Goal: Check status: Check status

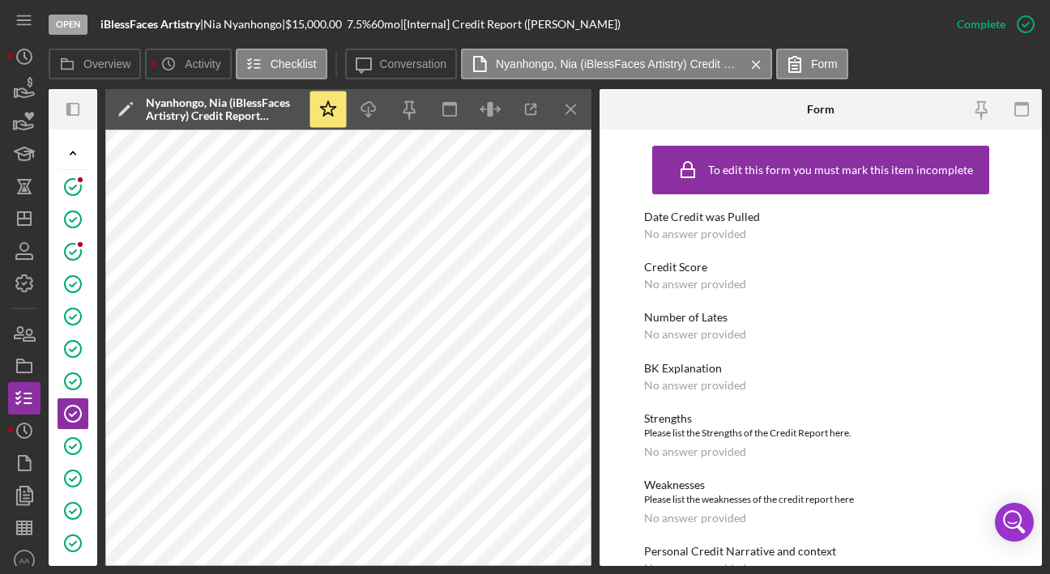
scroll to position [175, 0]
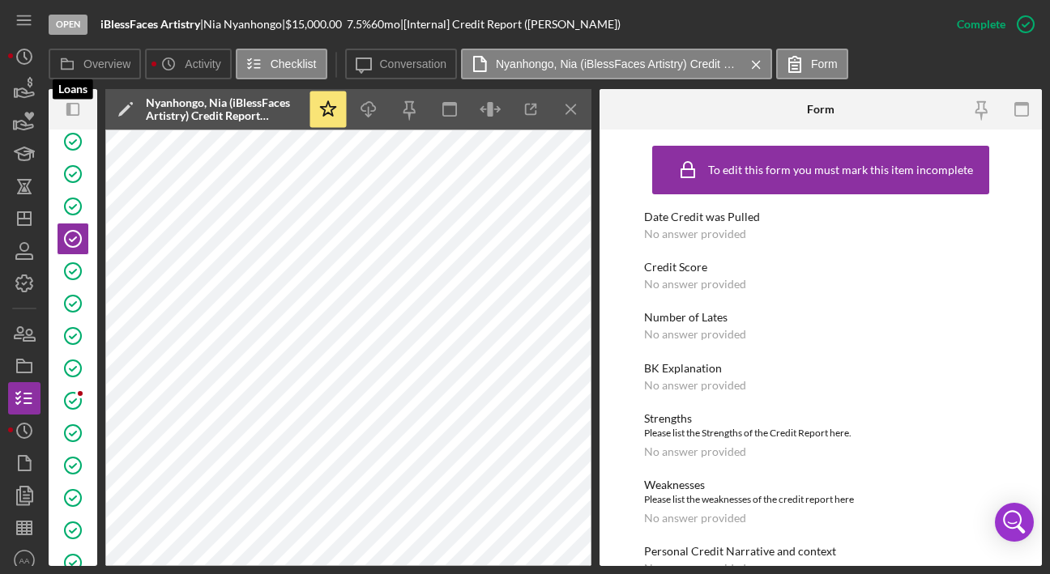
click at [32, 92] on icon "button" at bounding box center [24, 89] width 40 height 40
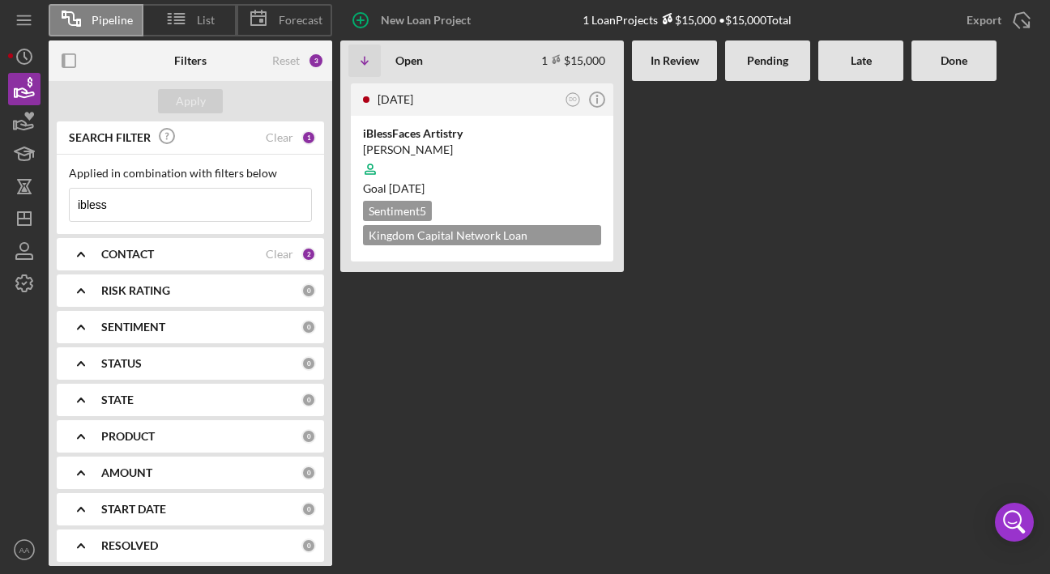
drag, startPoint x: 168, startPoint y: 211, endPoint x: 0, endPoint y: 205, distance: 168.6
click at [70, 205] on input "ibless" at bounding box center [190, 205] width 241 height 32
type input "endurance"
click at [562, 146] on div "[PERSON_NAME]" at bounding box center [482, 150] width 238 height 16
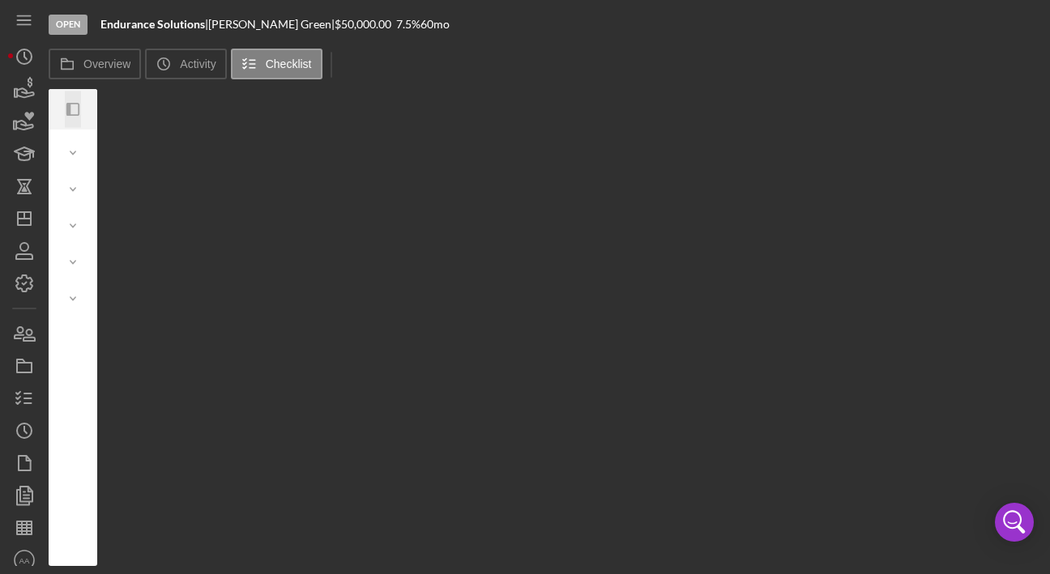
click at [68, 110] on icon "button" at bounding box center [68, 109] width 4 height 13
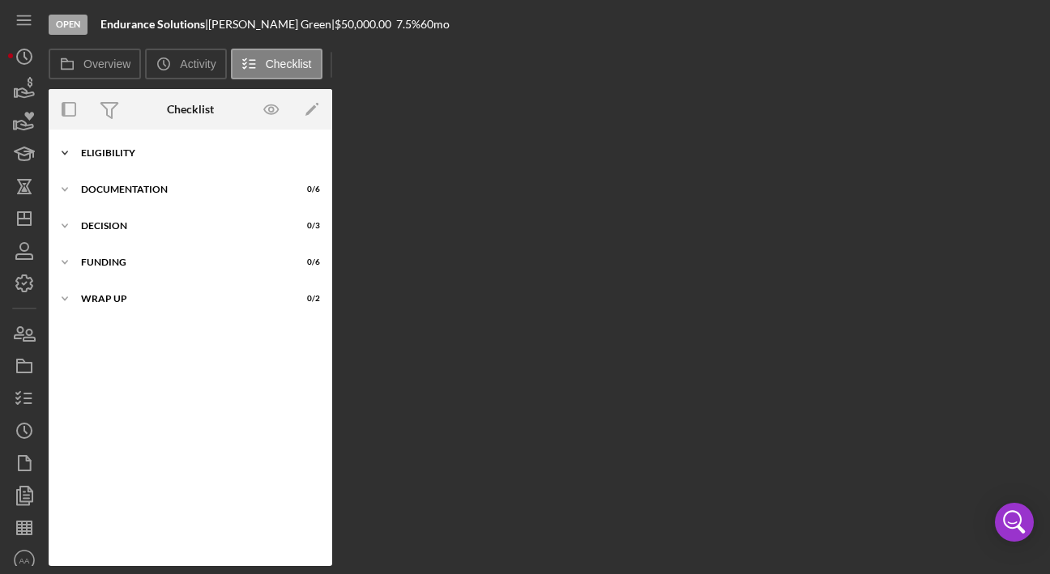
click at [122, 146] on div "Icon/Expander ELIGIBILITY 18 / 20" at bounding box center [190, 153] width 283 height 32
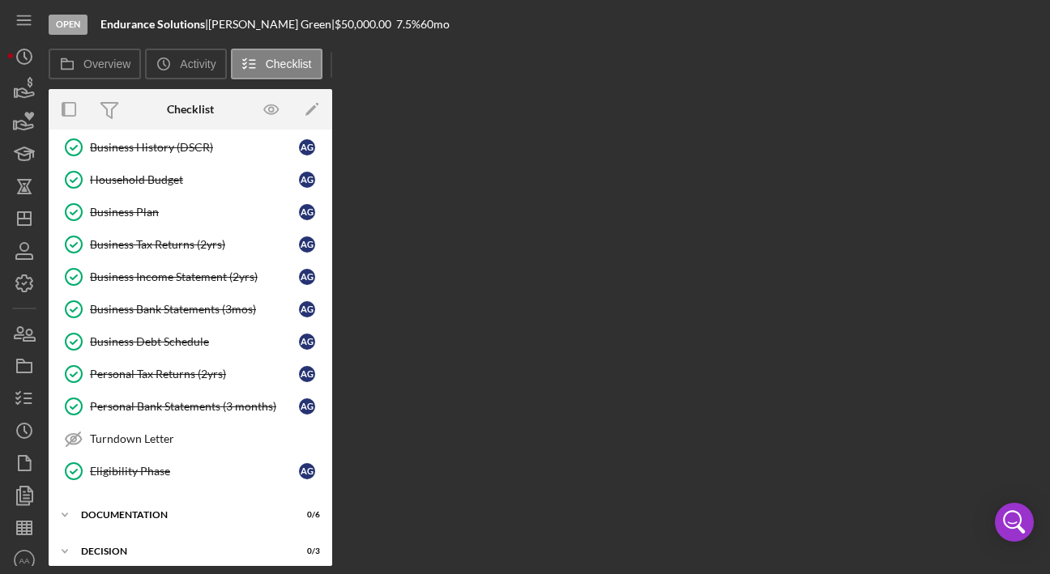
scroll to position [312, 0]
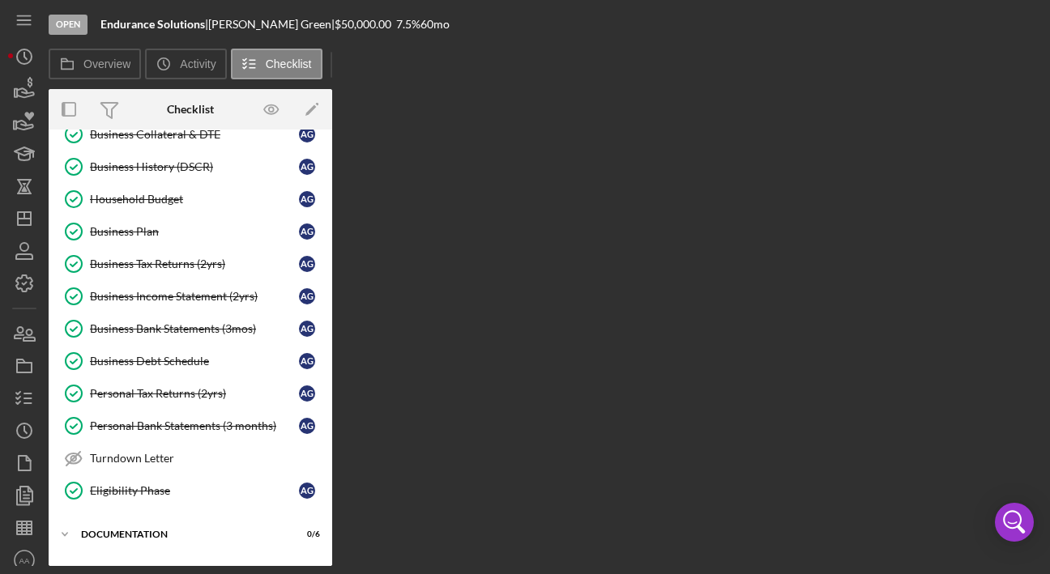
click at [155, 360] on div "Business Debt Schedule" at bounding box center [194, 361] width 209 height 13
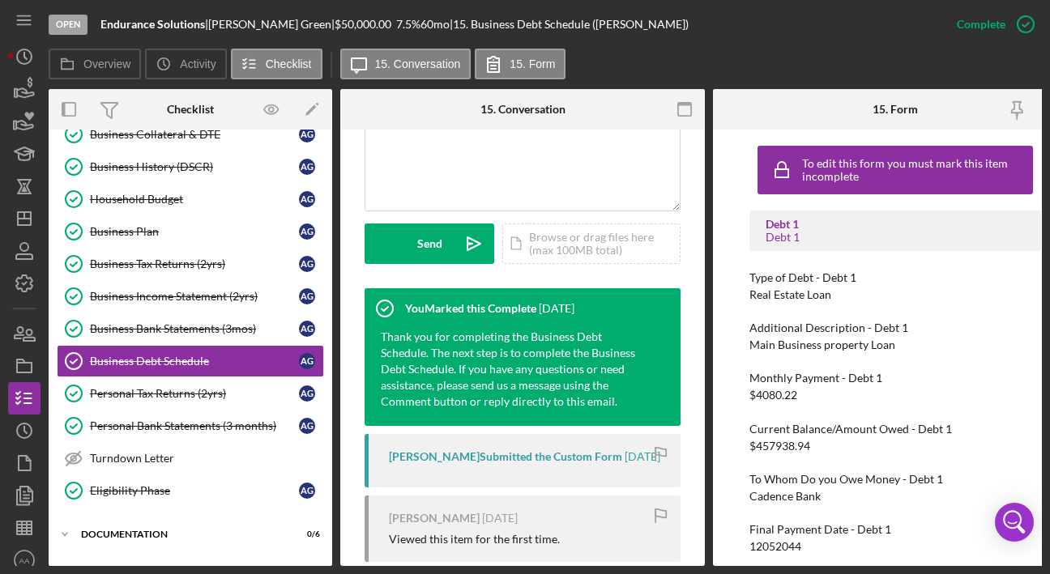
scroll to position [556, 0]
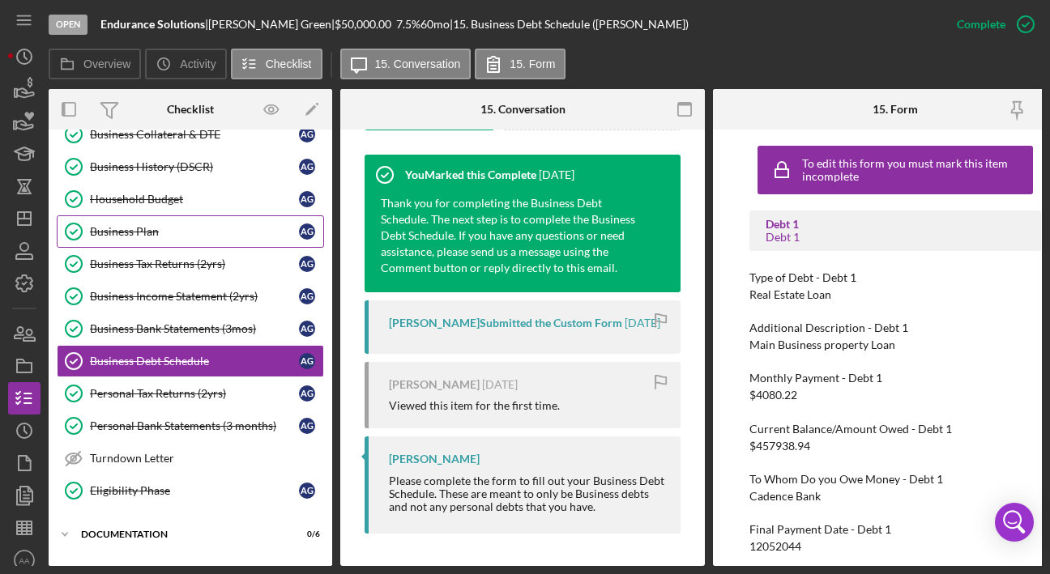
click at [173, 233] on div "Business Plan" at bounding box center [194, 231] width 209 height 13
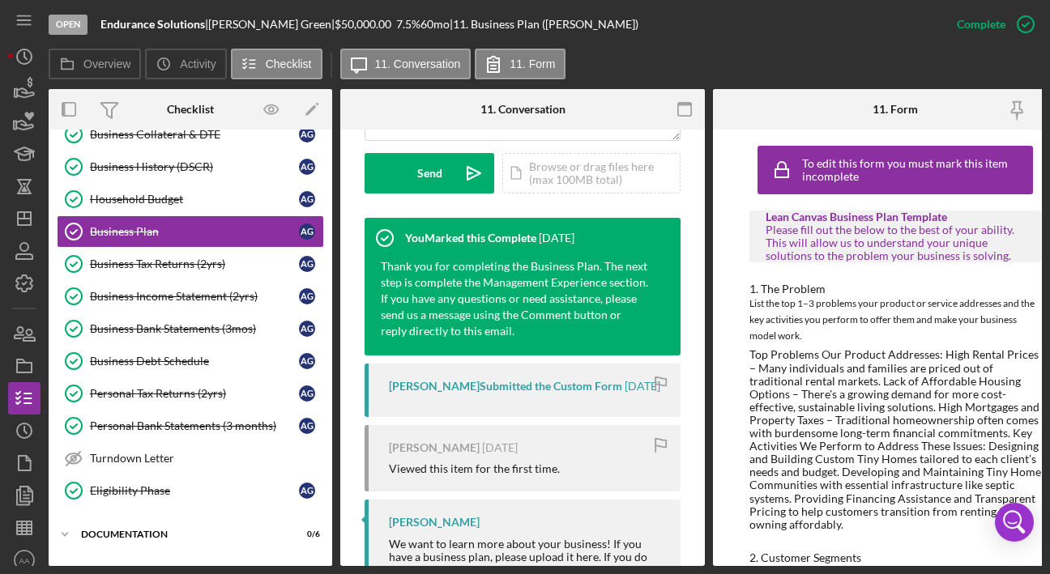
scroll to position [582, 0]
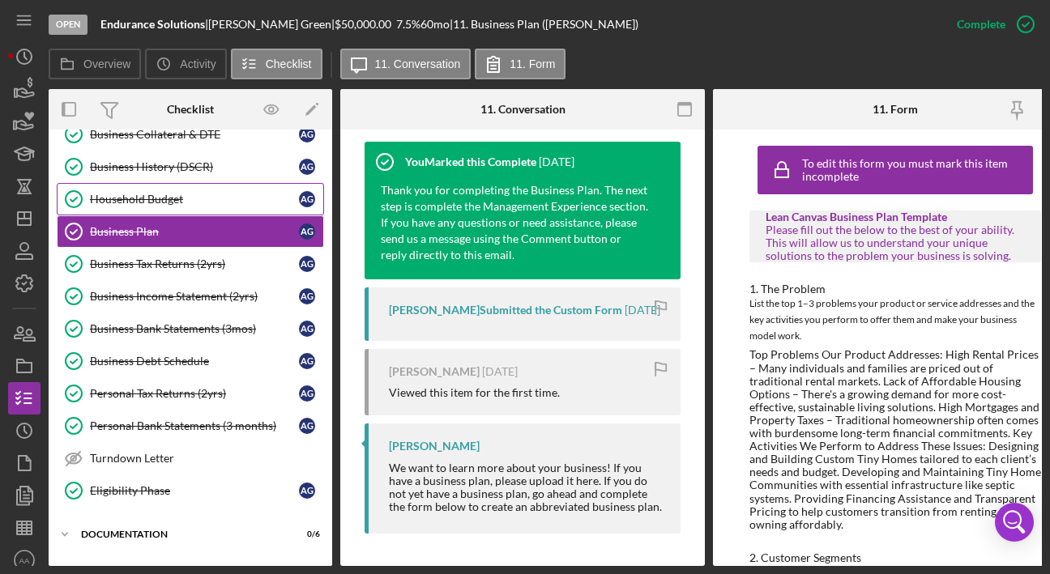
click at [139, 194] on div "Household Budget" at bounding box center [194, 199] width 209 height 13
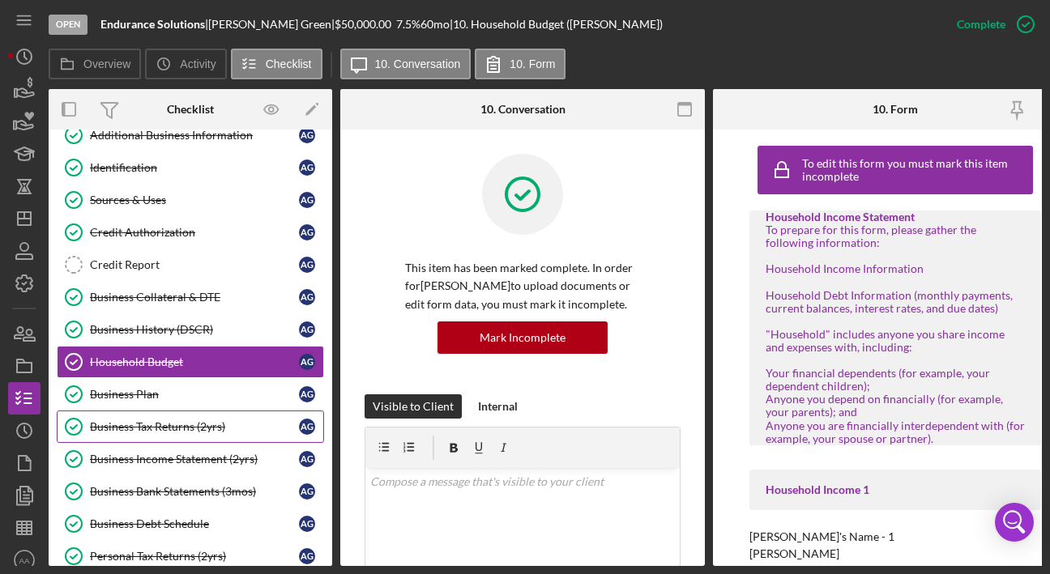
scroll to position [105, 0]
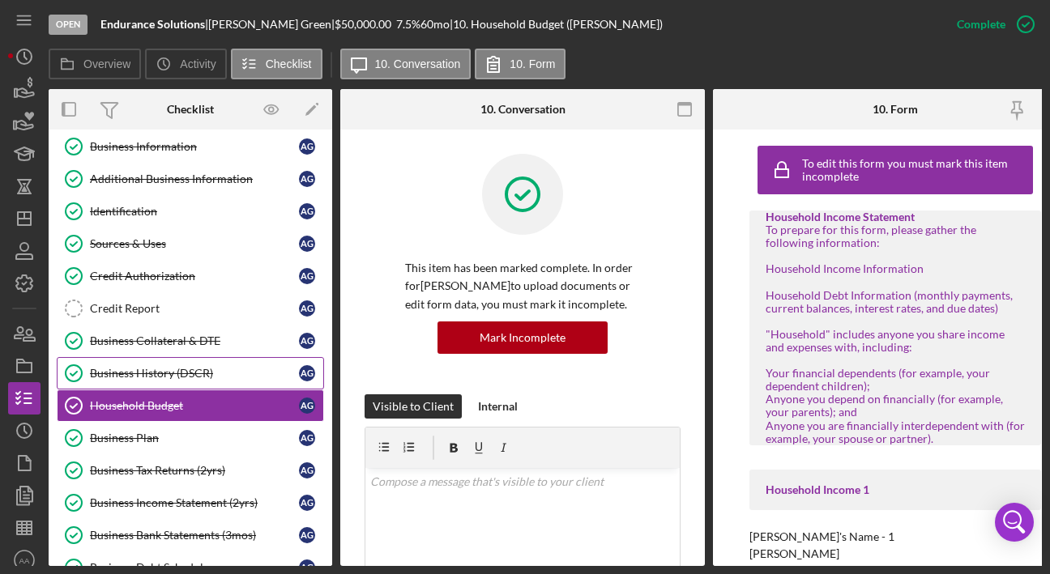
click at [179, 372] on div "Business History (DSCR)" at bounding box center [194, 373] width 209 height 13
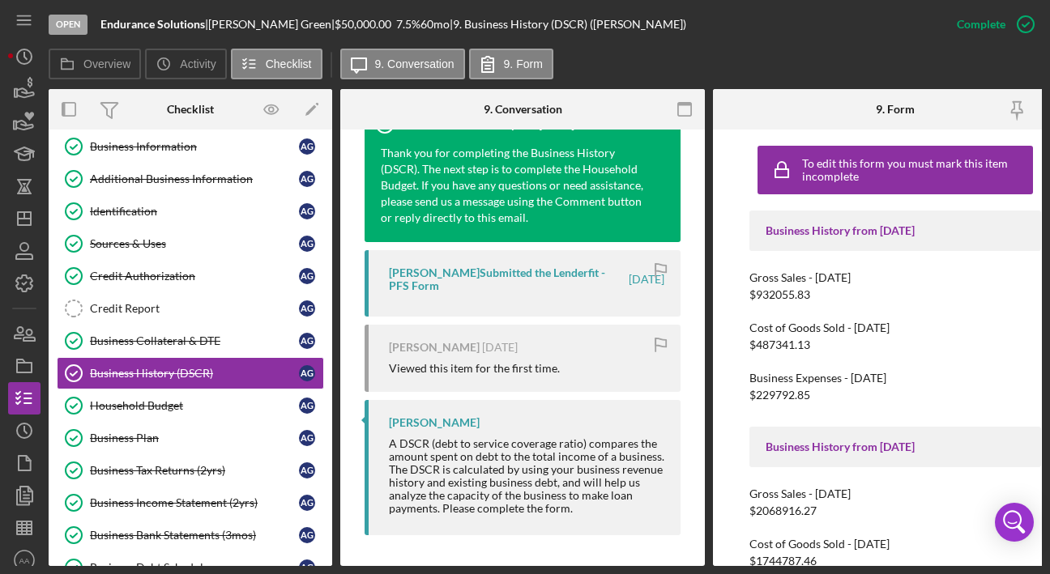
scroll to position [595, 0]
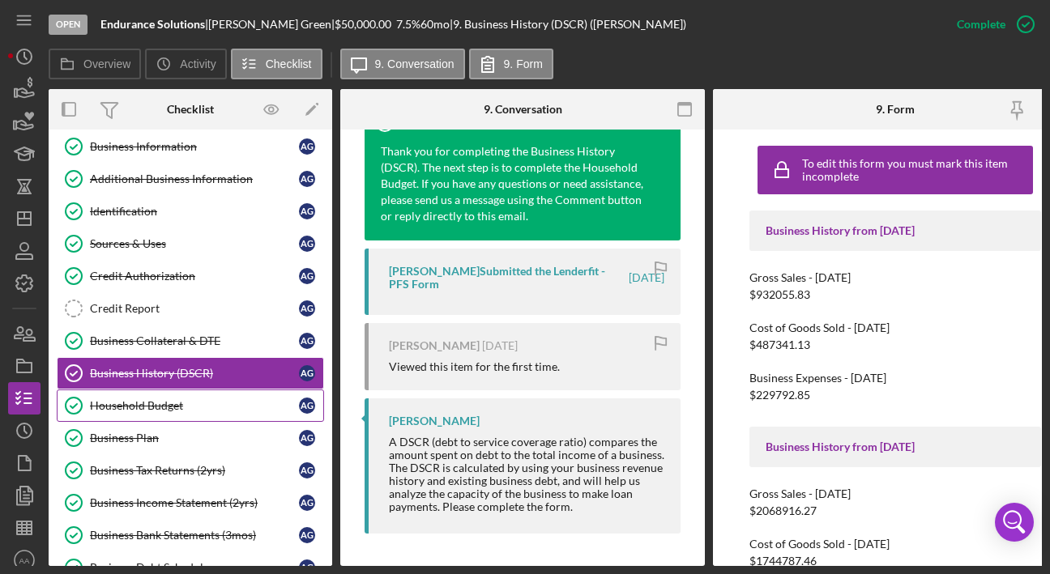
click at [185, 406] on div "Household Budget" at bounding box center [194, 405] width 209 height 13
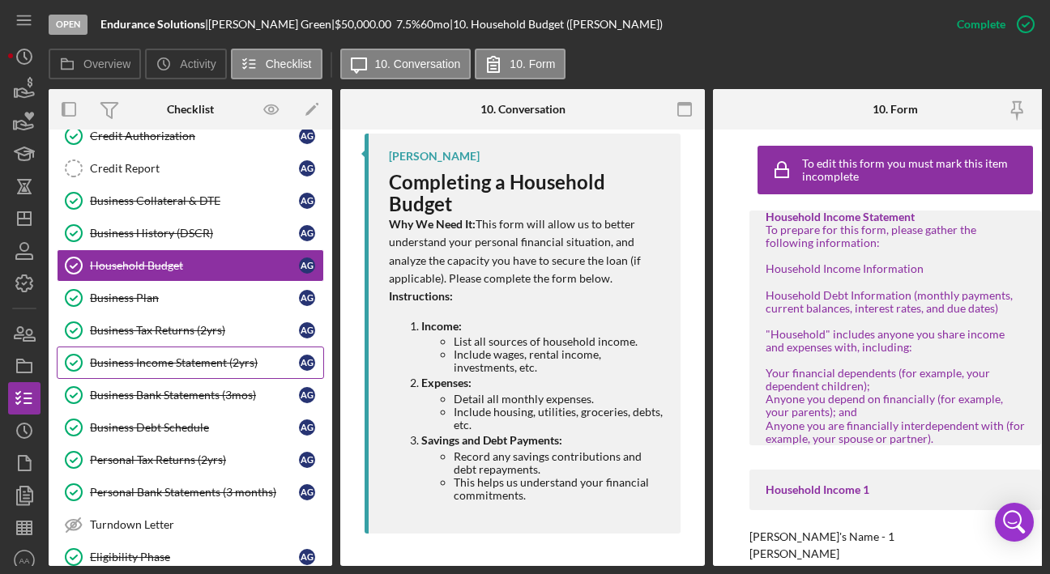
scroll to position [319, 0]
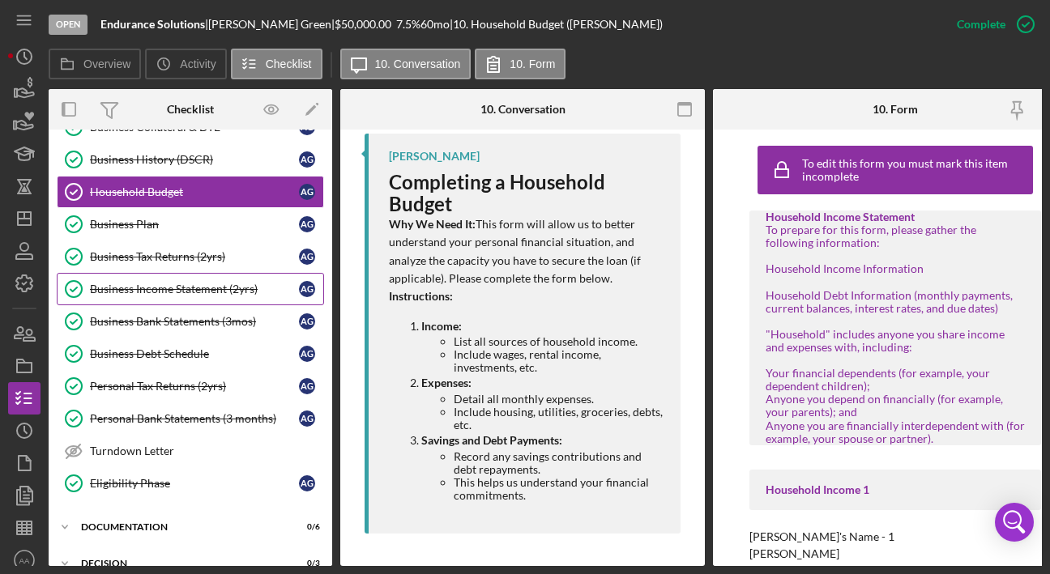
click at [135, 289] on div "Business Income Statement (2yrs)" at bounding box center [194, 289] width 209 height 13
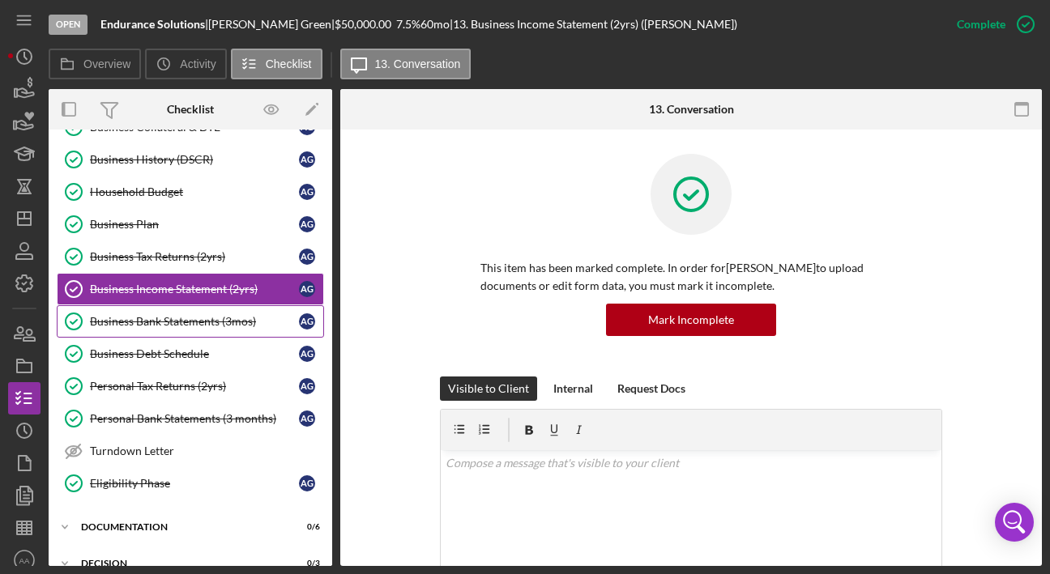
click at [190, 330] on link "Business Bank Statements (3mos) Business Bank Statements (3mos) A G" at bounding box center [190, 321] width 267 height 32
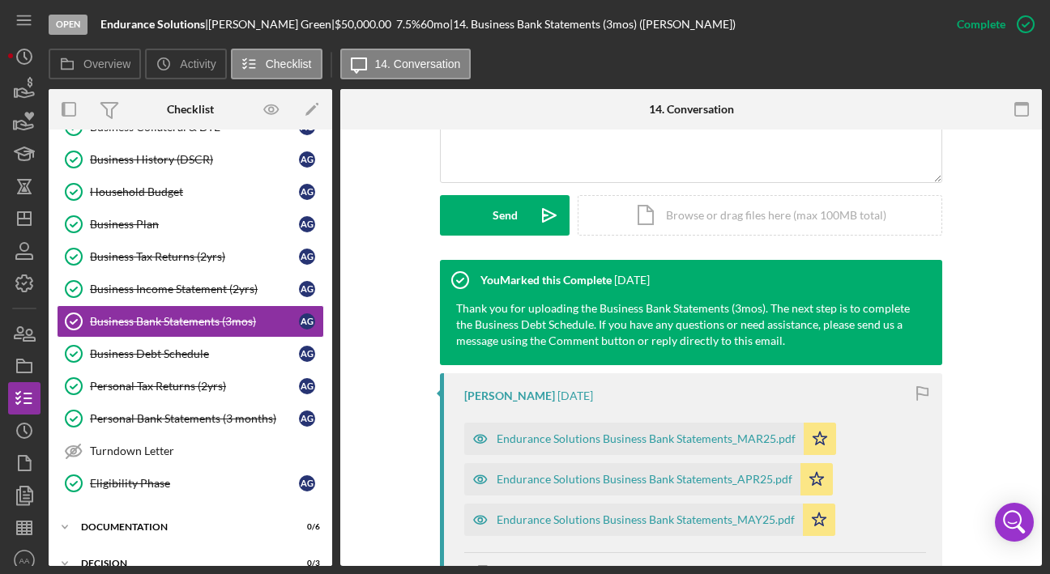
scroll to position [456, 0]
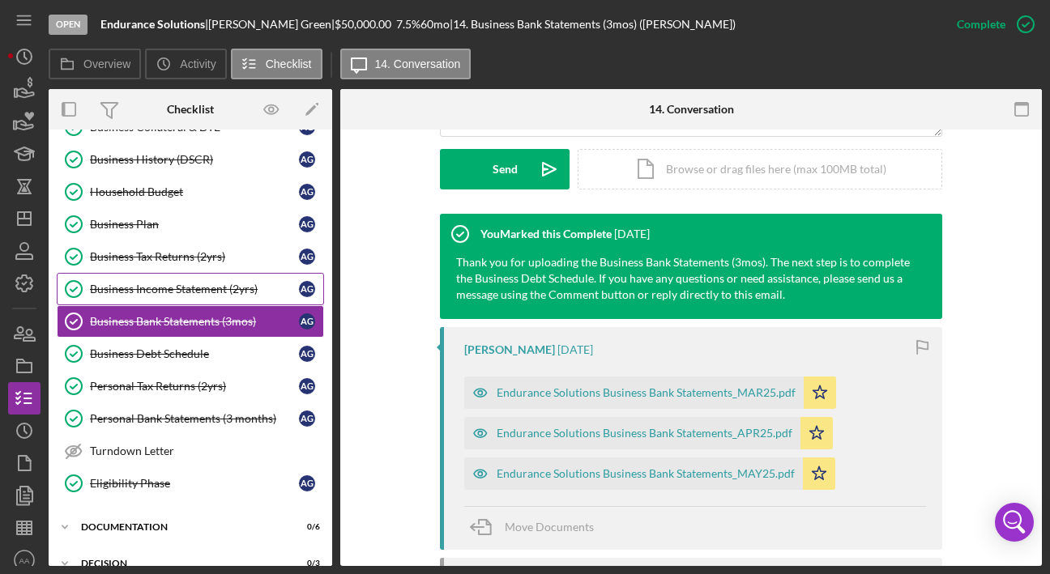
click at [194, 296] on link "Business Income Statement (2yrs) Business Income Statement (2yrs) A G" at bounding box center [190, 289] width 267 height 32
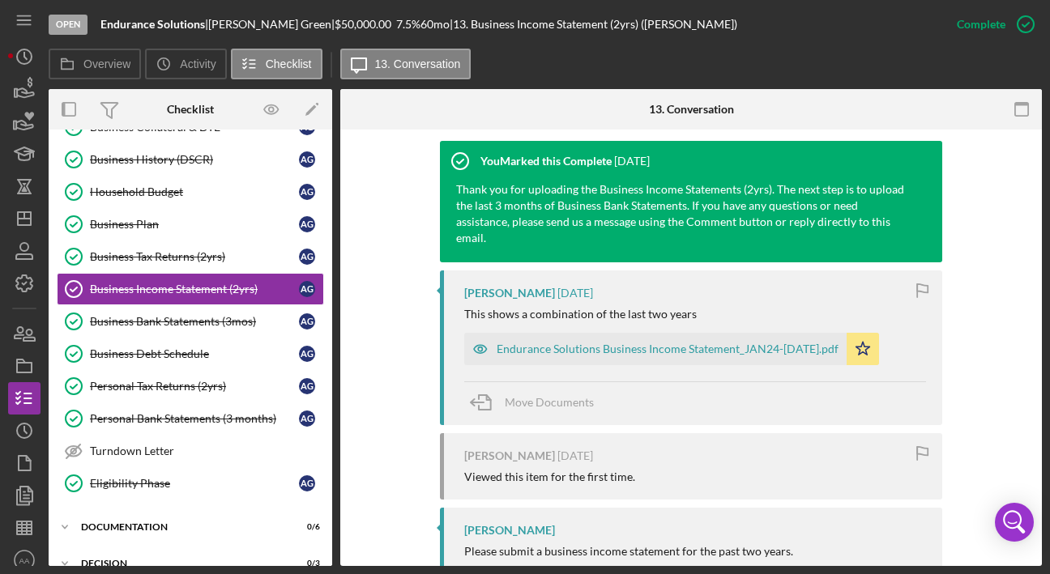
scroll to position [661, 0]
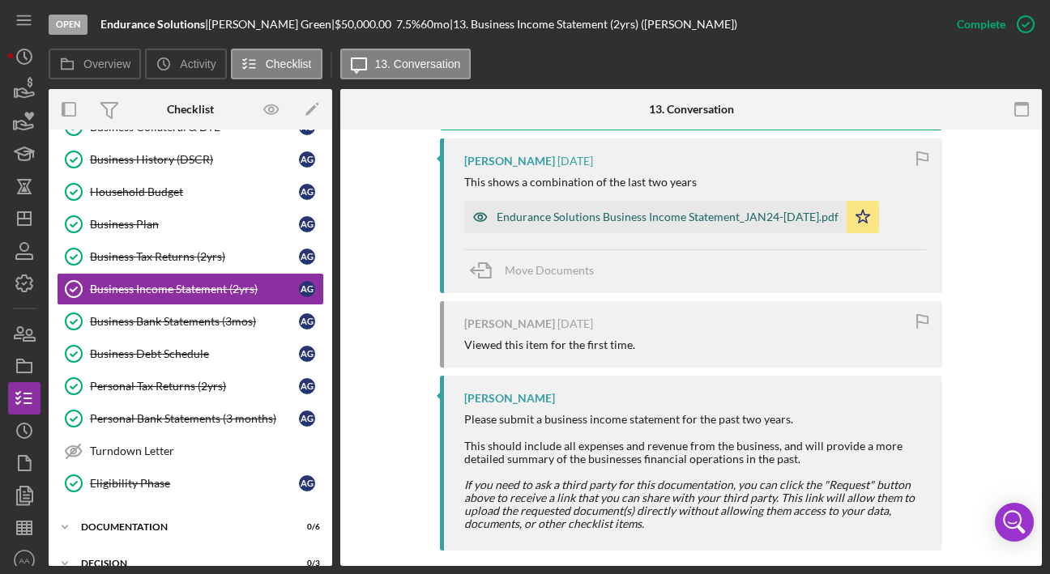
click at [563, 211] on div "Endurance Solutions Business Income Statement_JAN24-[DATE].pdf" at bounding box center [667, 217] width 342 height 13
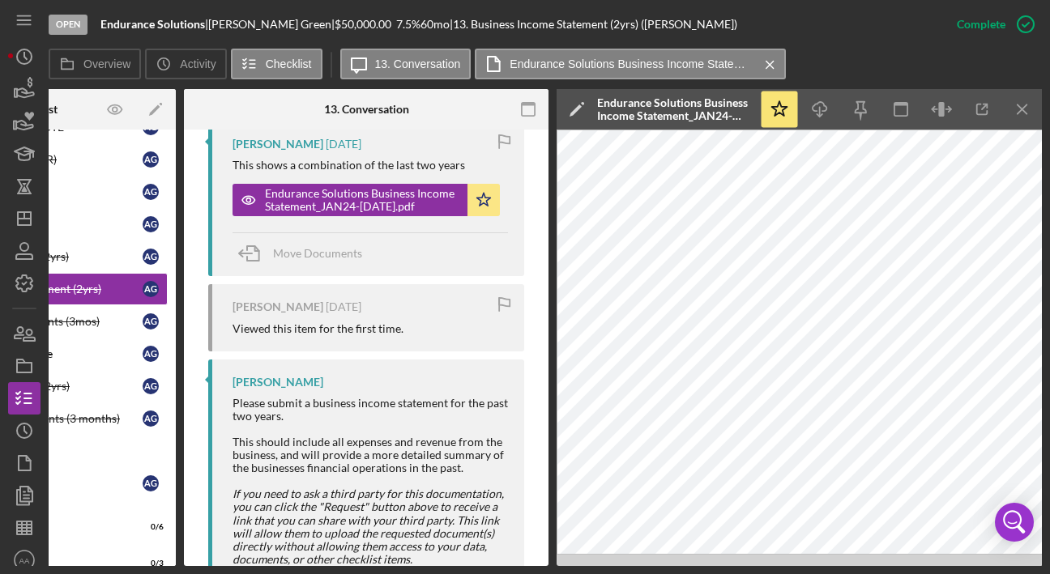
scroll to position [0, 0]
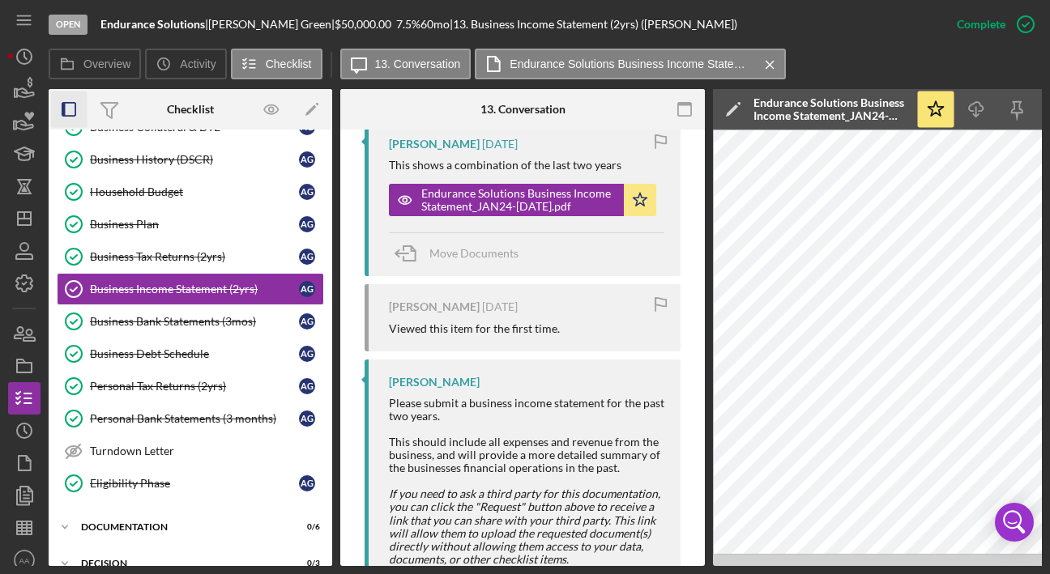
click at [67, 106] on icon "button" at bounding box center [69, 110] width 36 height 36
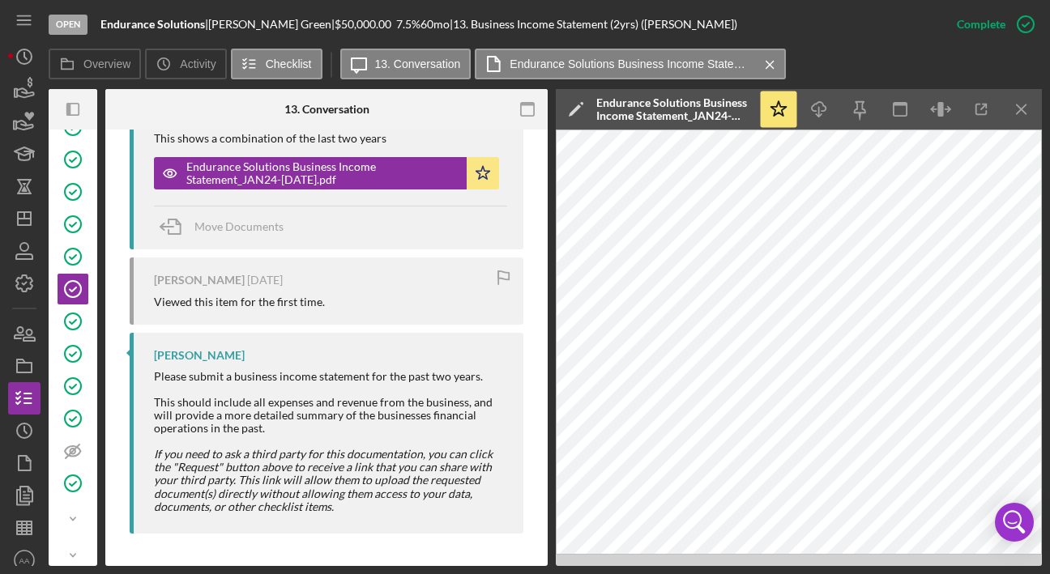
scroll to position [712, 0]
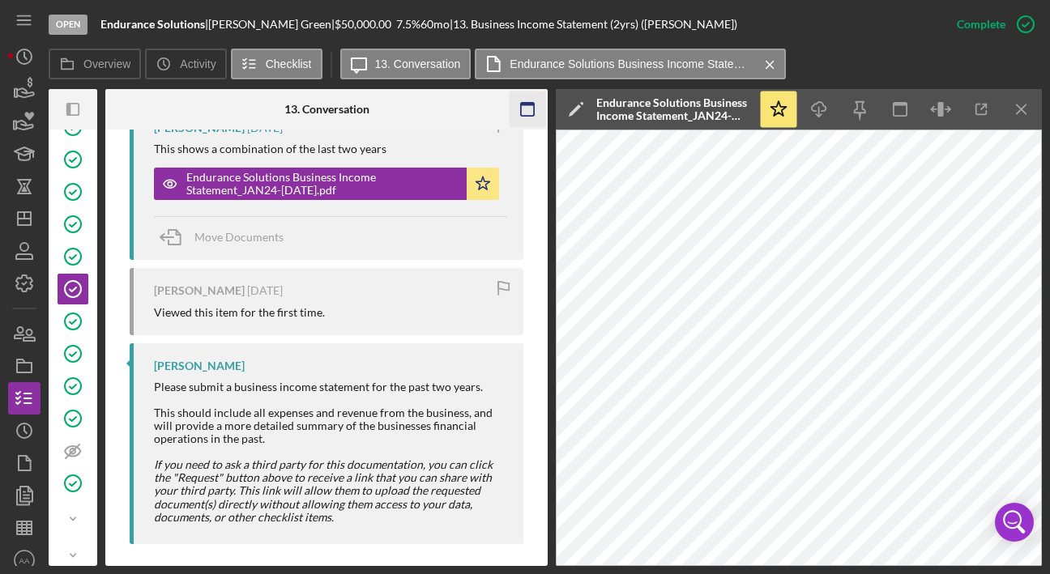
click at [532, 110] on icon "button" at bounding box center [527, 110] width 36 height 36
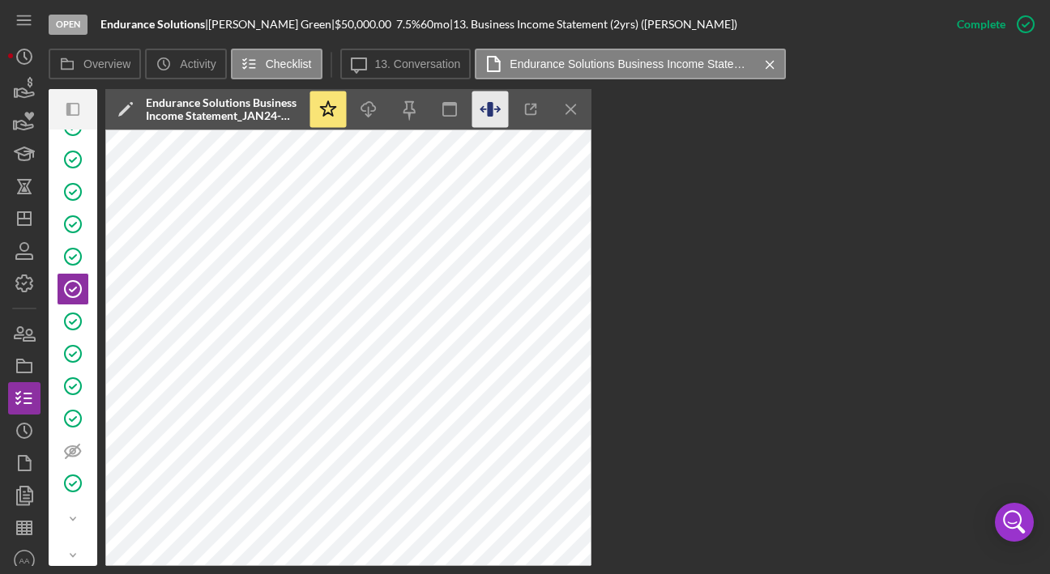
click at [496, 110] on icon "button" at bounding box center [490, 110] width 36 height 36
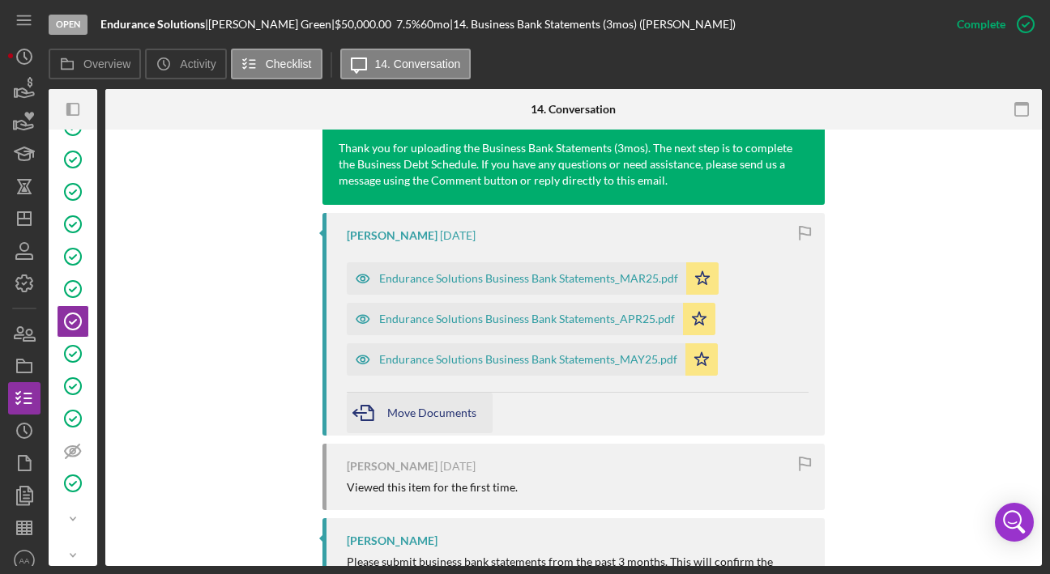
scroll to position [526, 0]
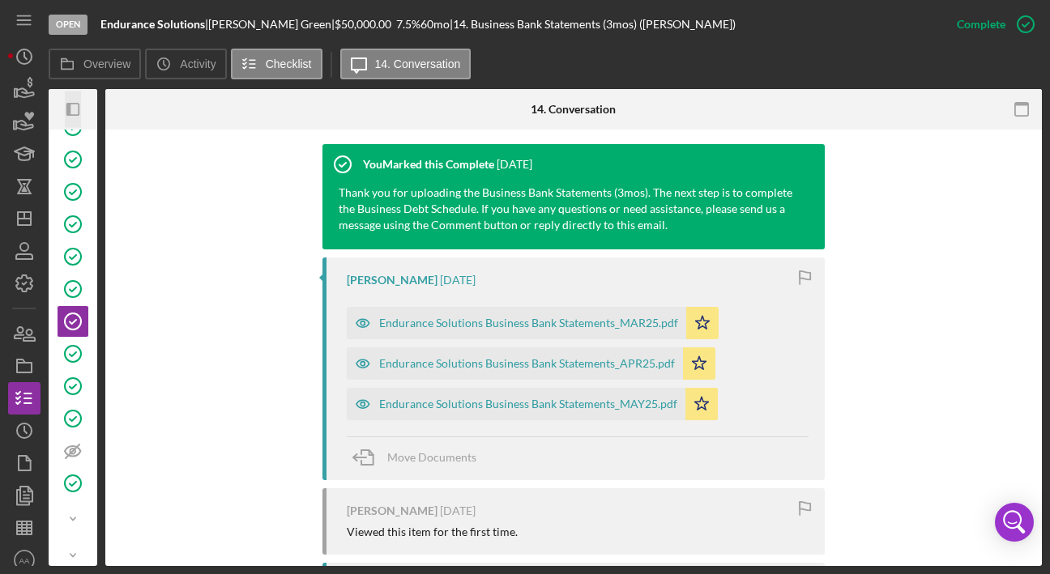
click at [73, 106] on icon "Icon/Panel Side Expand" at bounding box center [73, 110] width 36 height 36
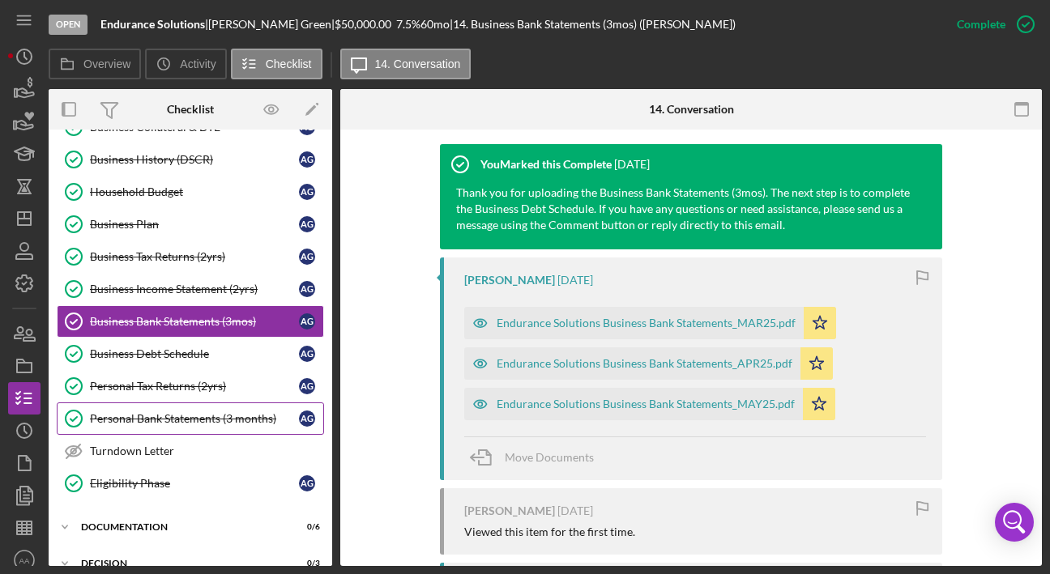
scroll to position [411, 0]
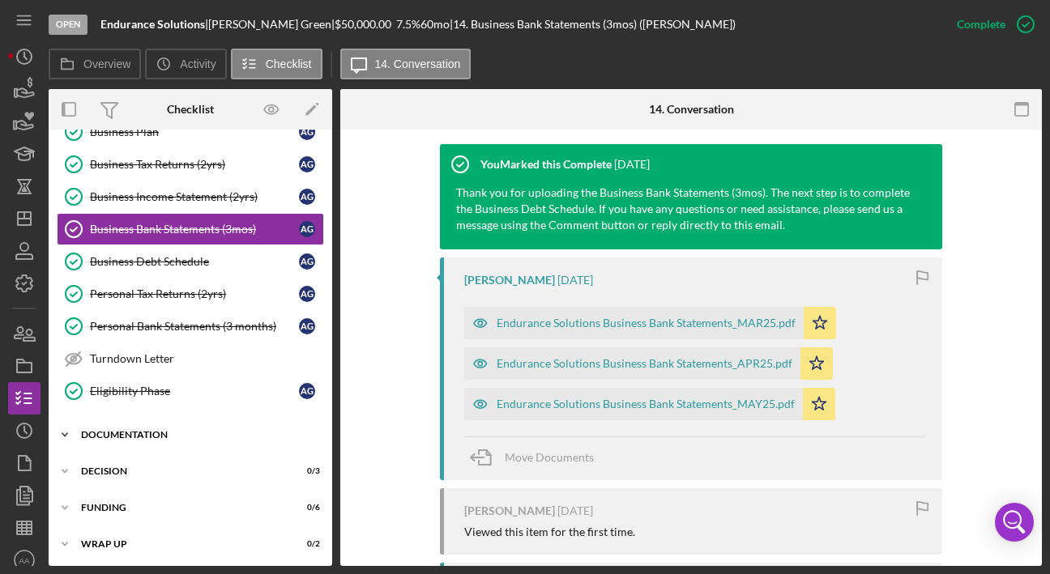
click at [192, 438] on div "Icon/Expander DOCUMENTATION 0 / 6" at bounding box center [190, 435] width 283 height 32
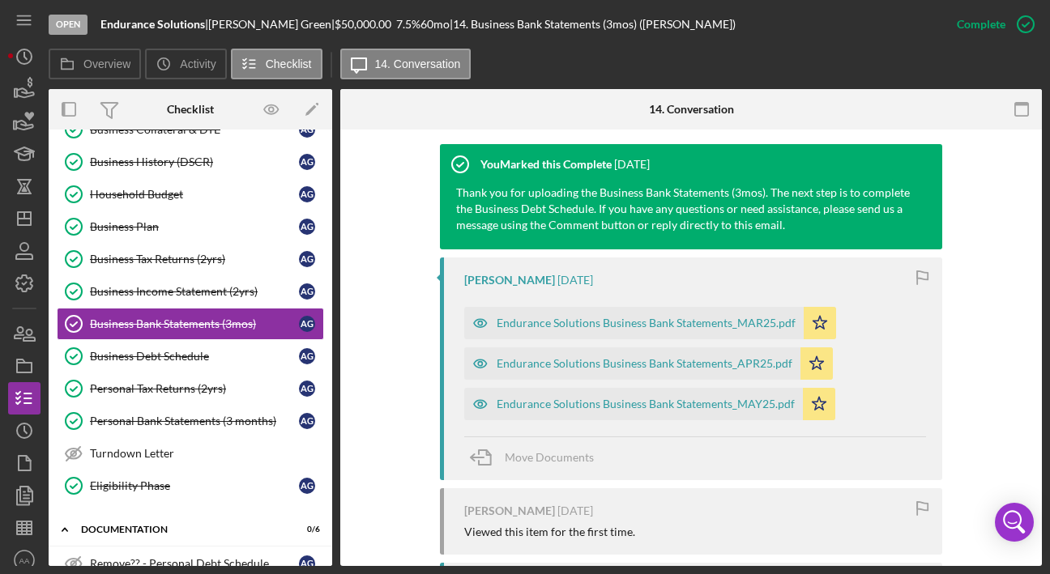
scroll to position [276, 0]
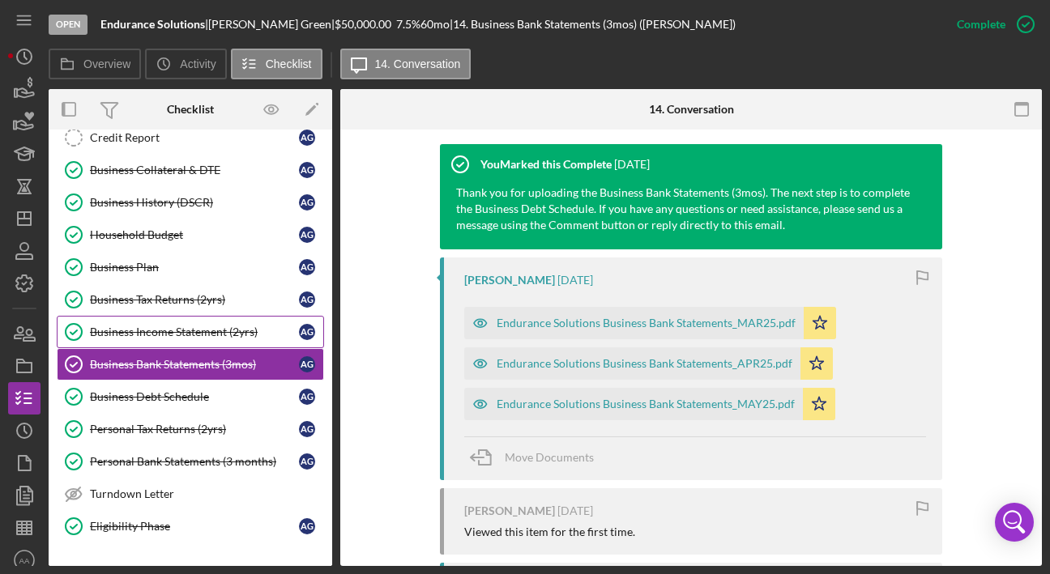
click at [176, 326] on div "Business Income Statement (2yrs)" at bounding box center [194, 332] width 209 height 13
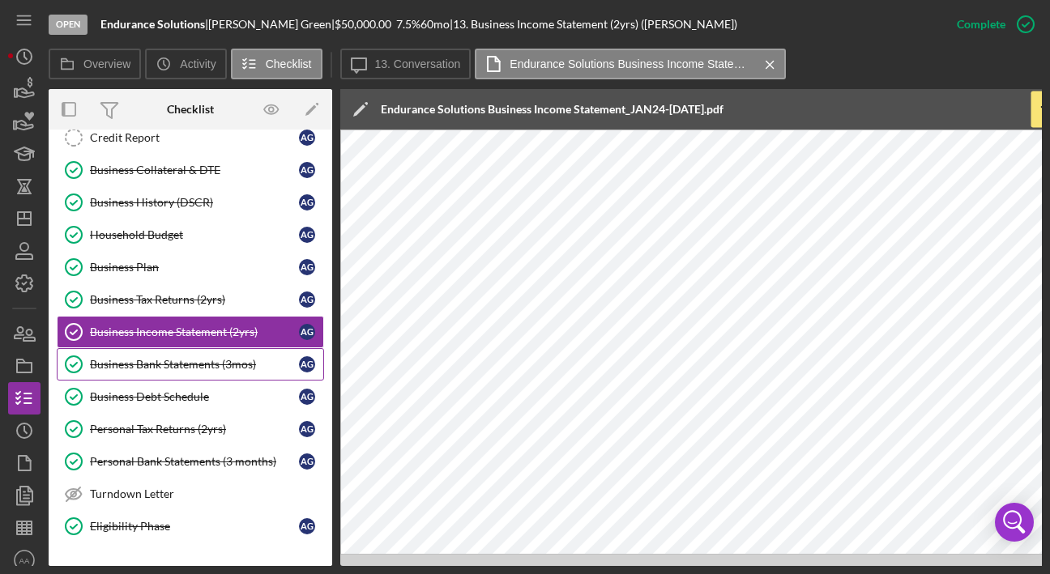
click at [206, 358] on div "Business Bank Statements (3mos)" at bounding box center [194, 364] width 209 height 13
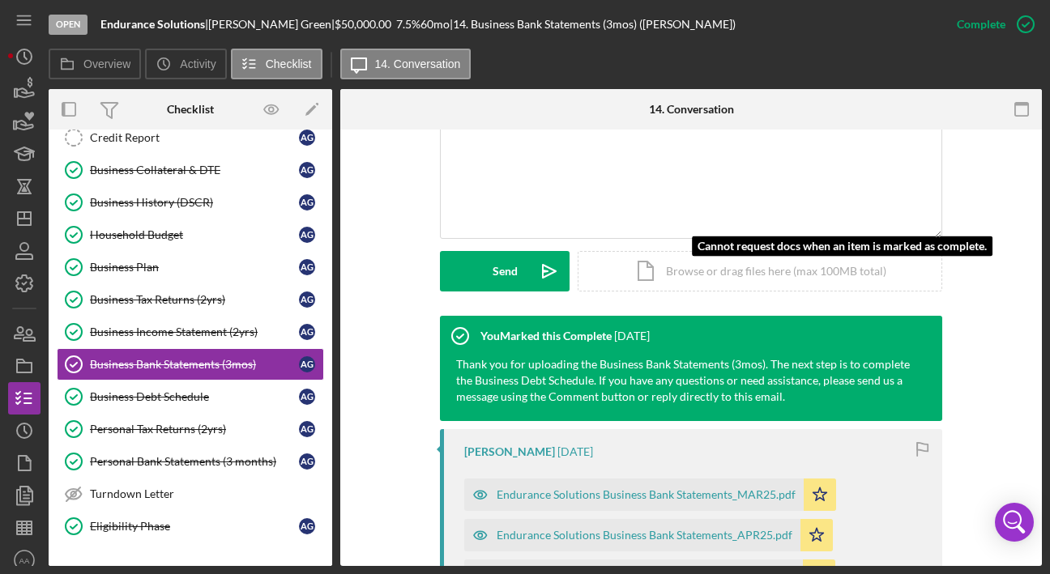
scroll to position [493, 0]
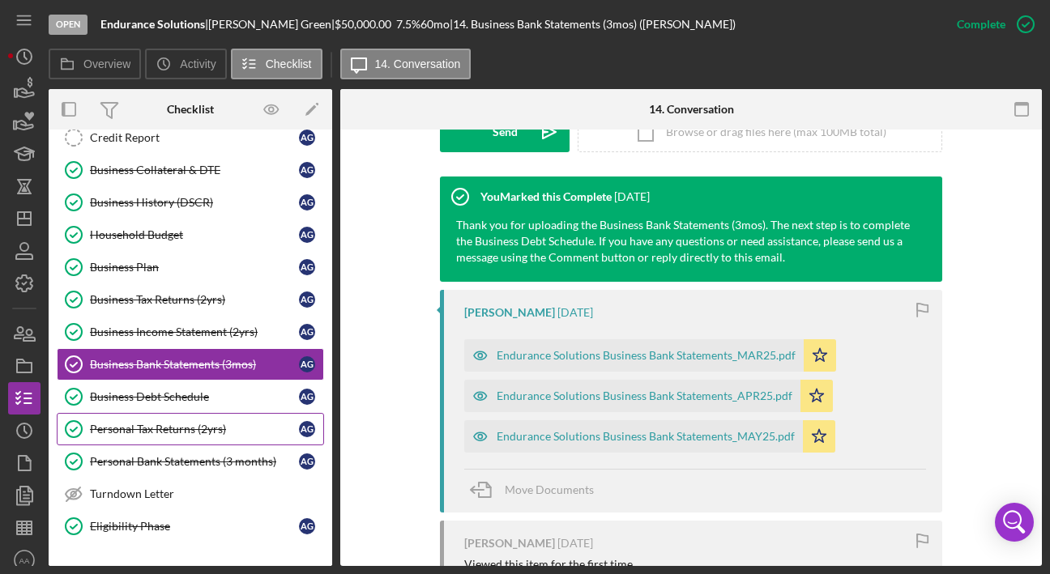
click at [122, 428] on div "Personal Tax Returns (2yrs)" at bounding box center [194, 429] width 209 height 13
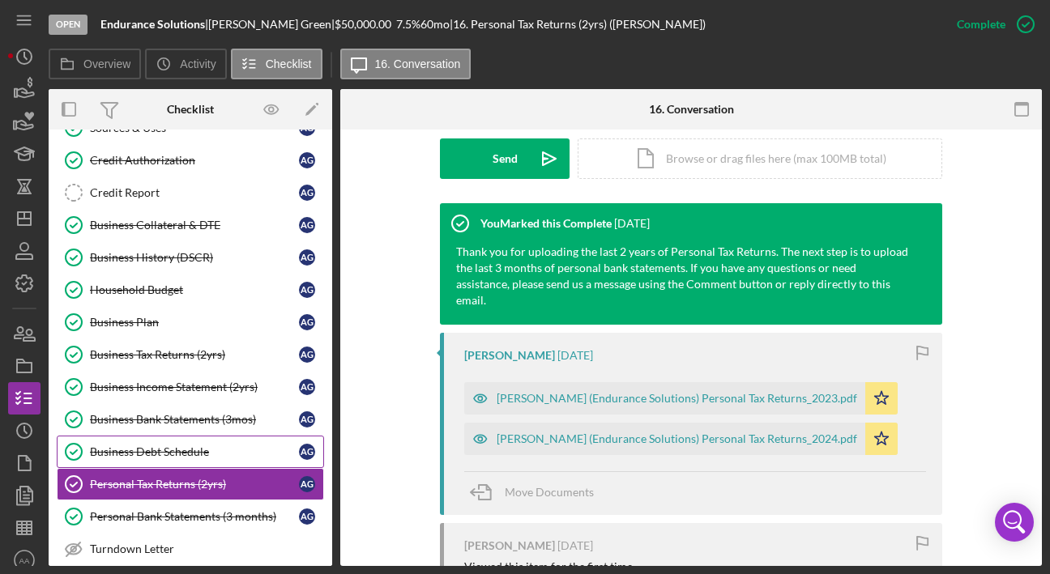
scroll to position [219, 0]
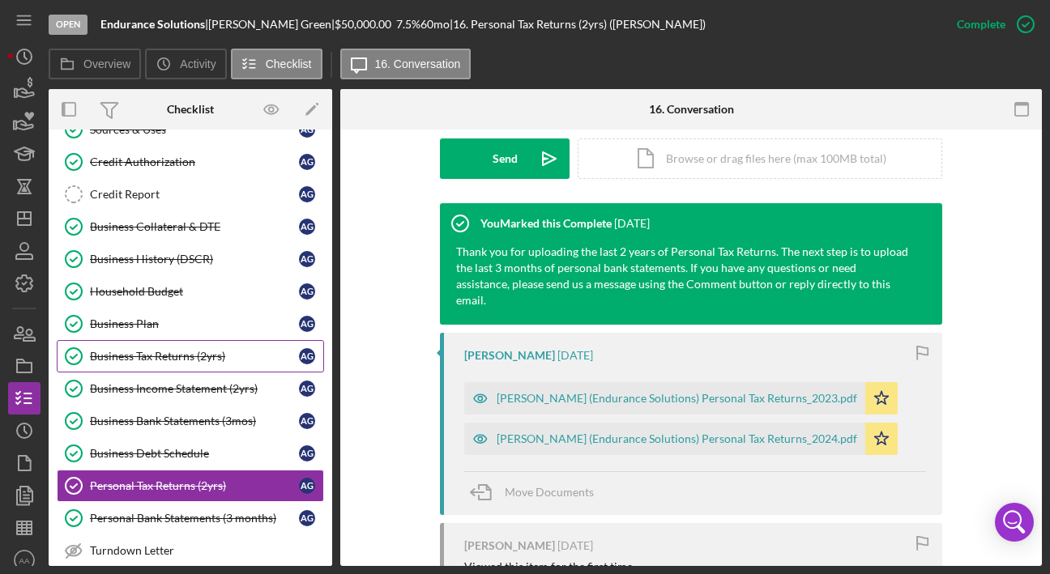
click at [191, 356] on div "Business Tax Returns (2yrs)" at bounding box center [194, 356] width 209 height 13
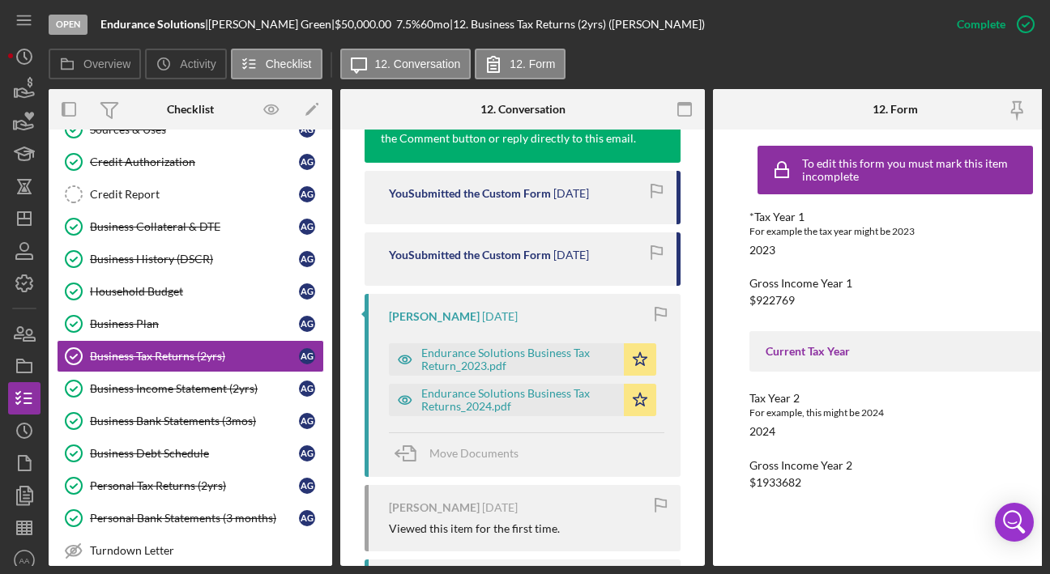
scroll to position [668, 0]
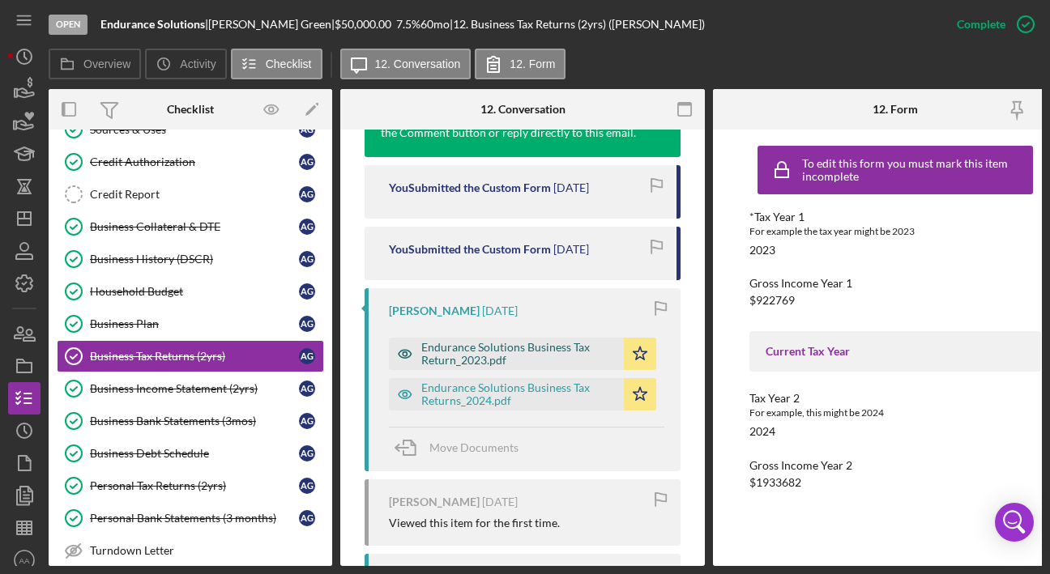
click at [493, 354] on div "Endurance Solutions Business Tax Return_2023.pdf" at bounding box center [518, 354] width 194 height 26
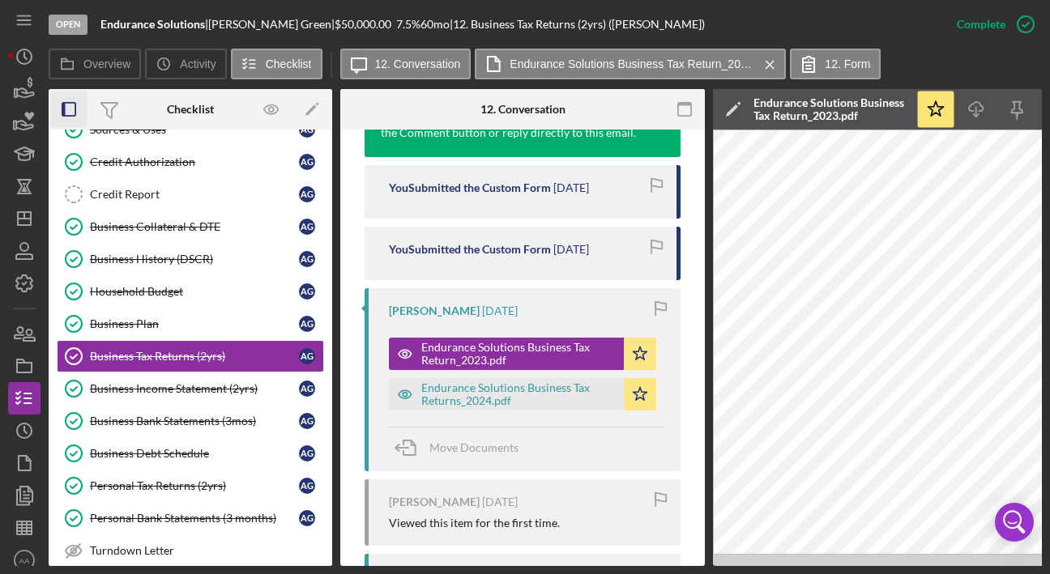
click at [67, 117] on icon "button" at bounding box center [69, 110] width 36 height 36
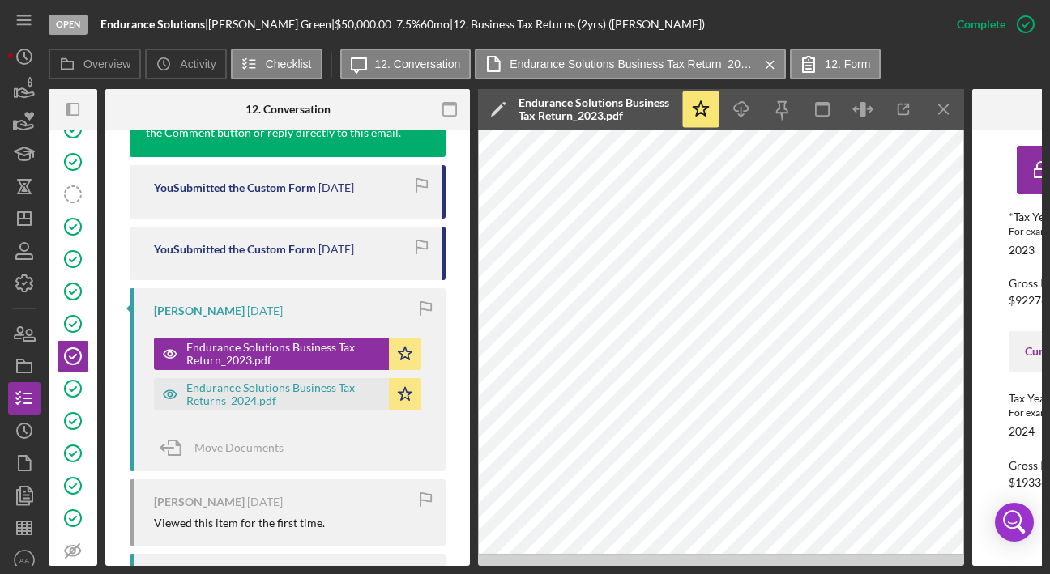
click at [87, 110] on div at bounding box center [89, 109] width 16 height 40
click at [75, 109] on icon "Icon/Panel Side Expand" at bounding box center [73, 110] width 36 height 36
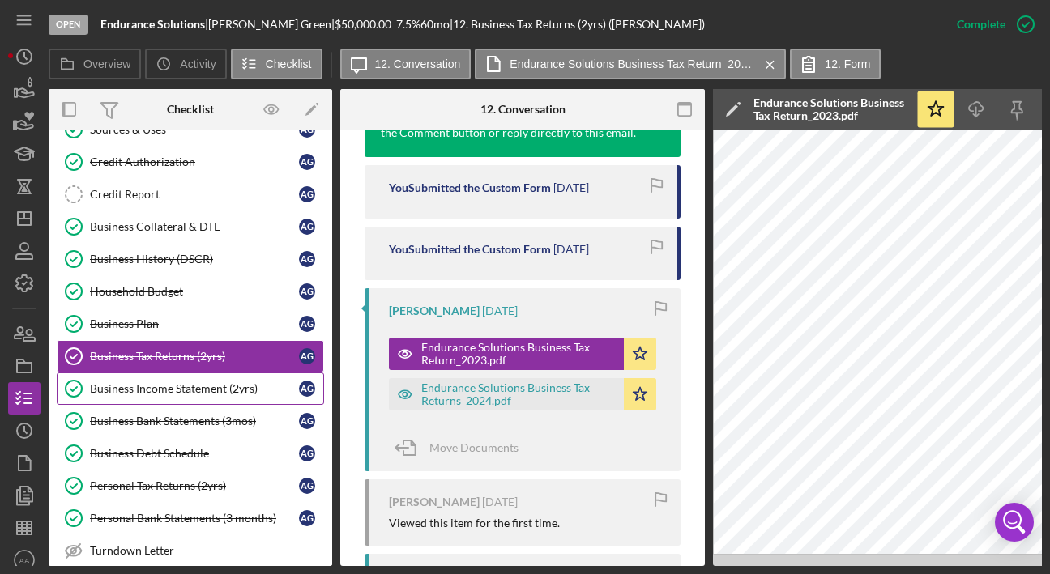
click at [221, 400] on link "Business Income Statement (2yrs) Business Income Statement (2yrs) A G" at bounding box center [190, 389] width 267 height 32
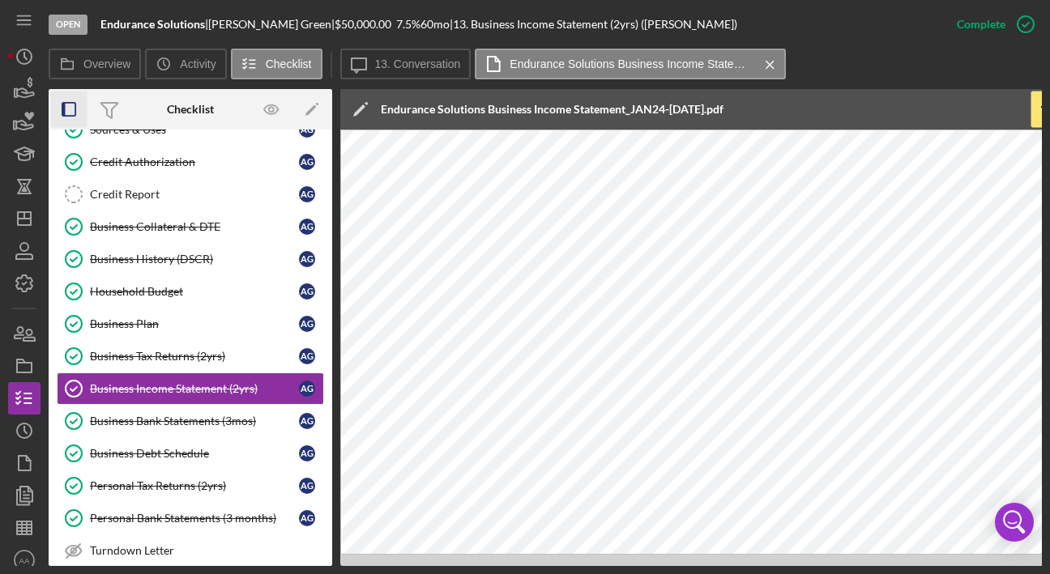
click at [57, 113] on icon "button" at bounding box center [69, 110] width 36 height 36
